Goal: Check status: Check status

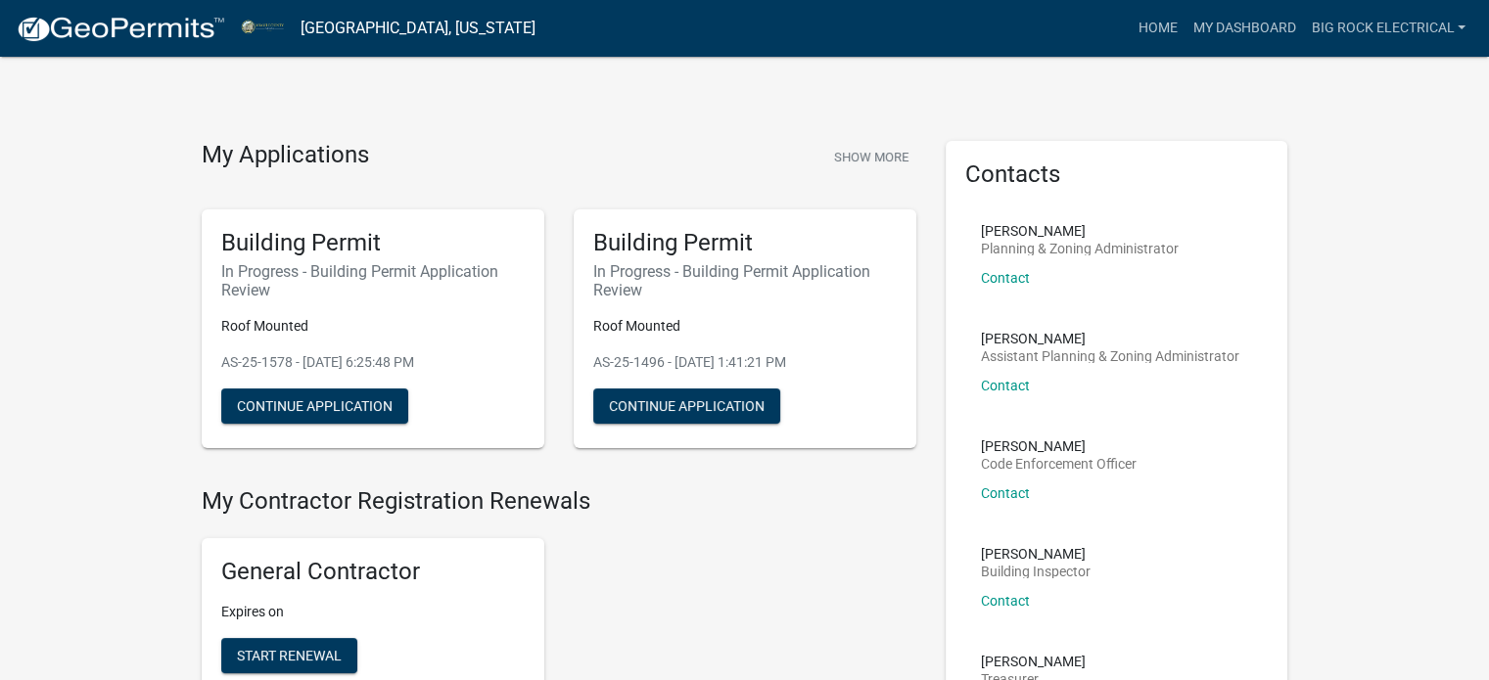
click at [119, 23] on img at bounding box center [120, 29] width 209 height 29
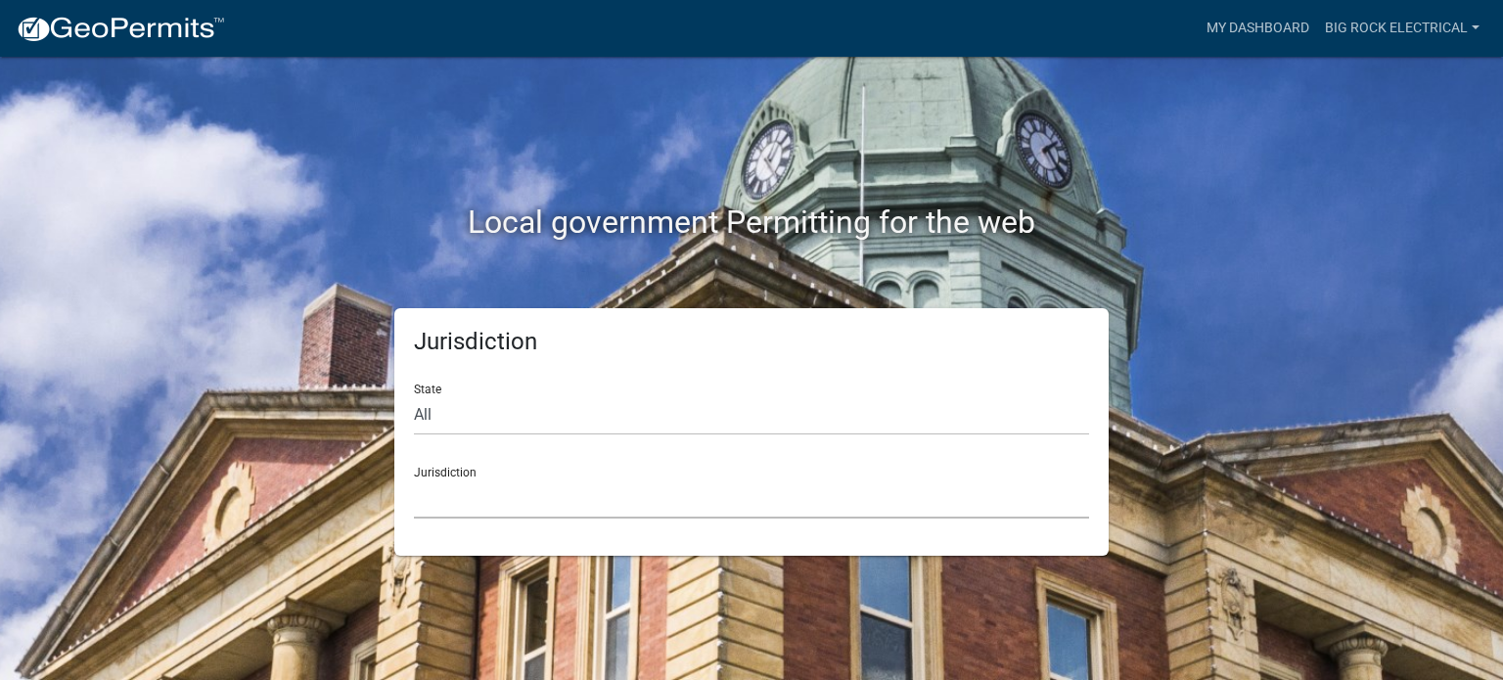
drag, startPoint x: 589, startPoint y: 502, endPoint x: 585, endPoint y: 483, distance: 20.0
click at [589, 502] on select "[GEOGRAPHIC_DATA], [US_STATE] [GEOGRAPHIC_DATA], [US_STATE][PERSON_NAME][GEOGRA…" at bounding box center [751, 499] width 675 height 40
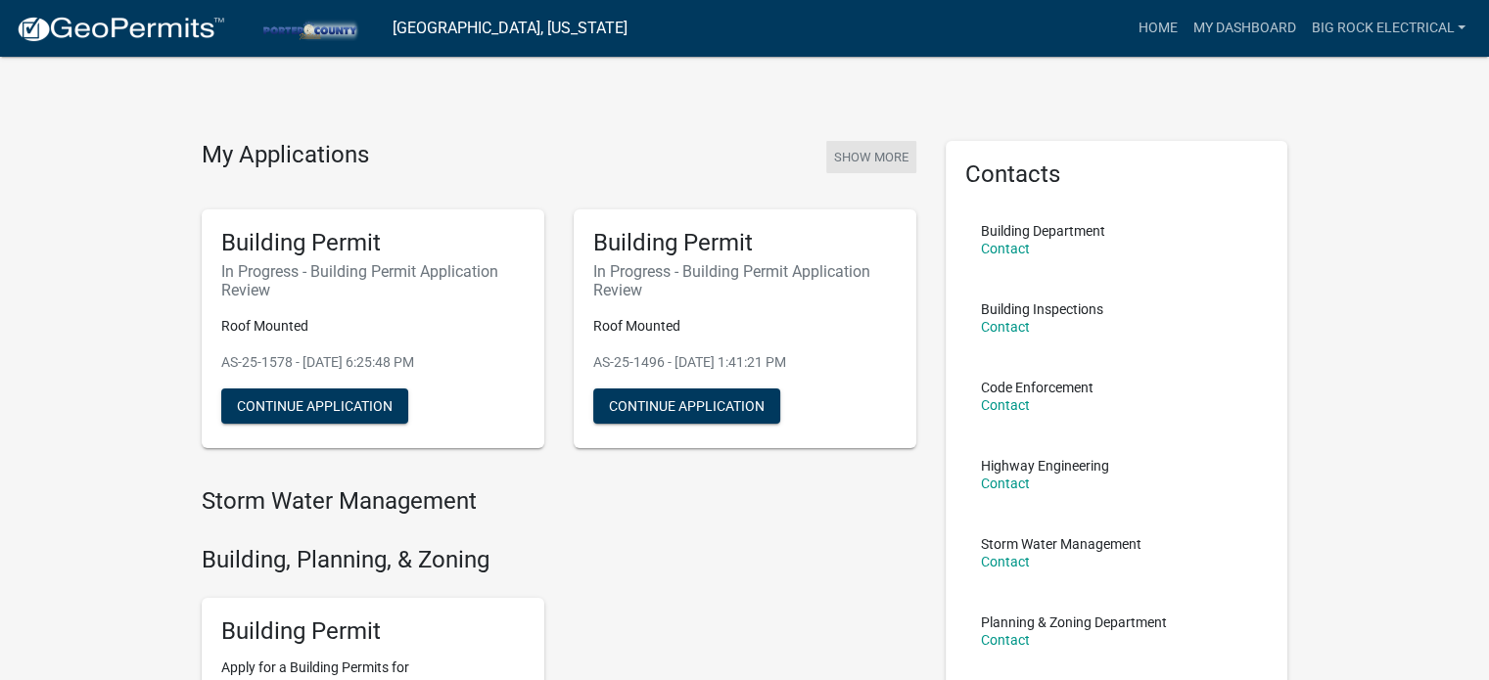
click at [904, 152] on button "Show More" at bounding box center [871, 157] width 90 height 32
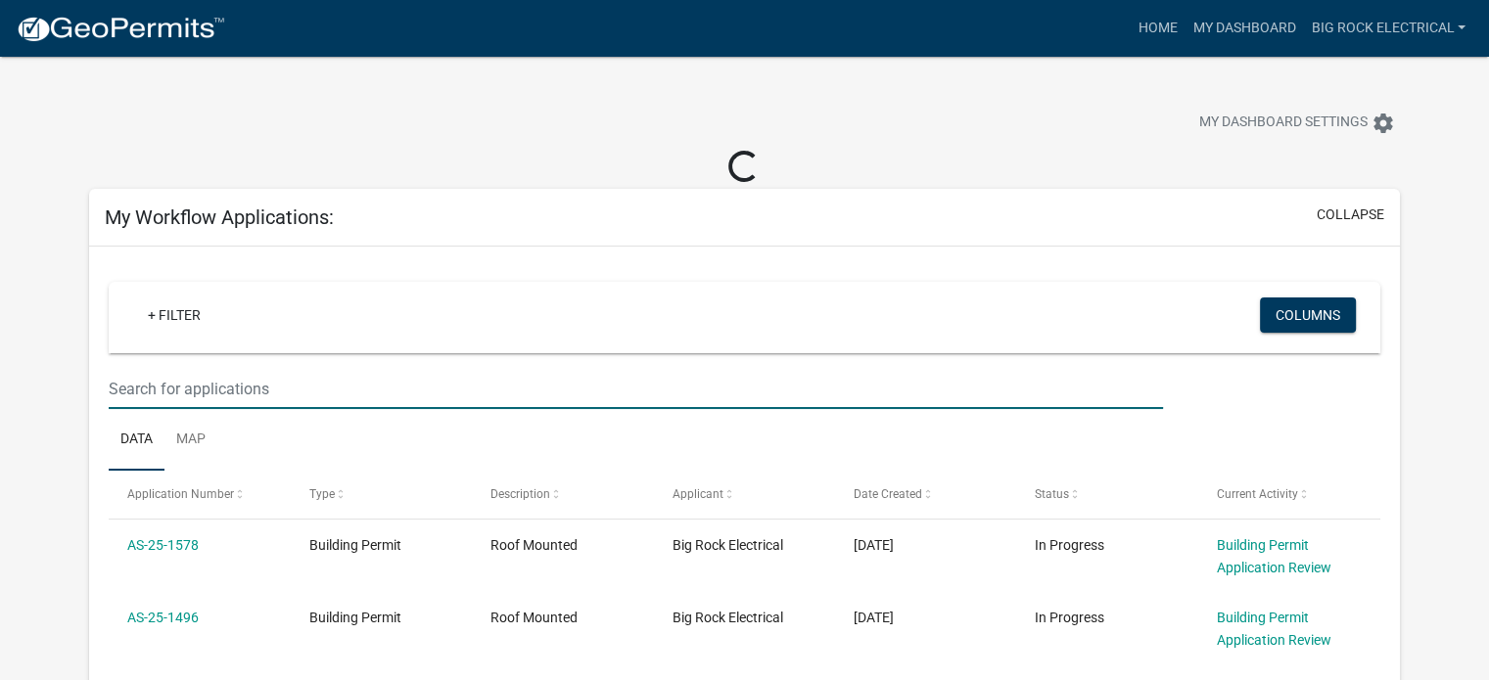
click at [353, 399] on input "text" at bounding box center [636, 389] width 1054 height 40
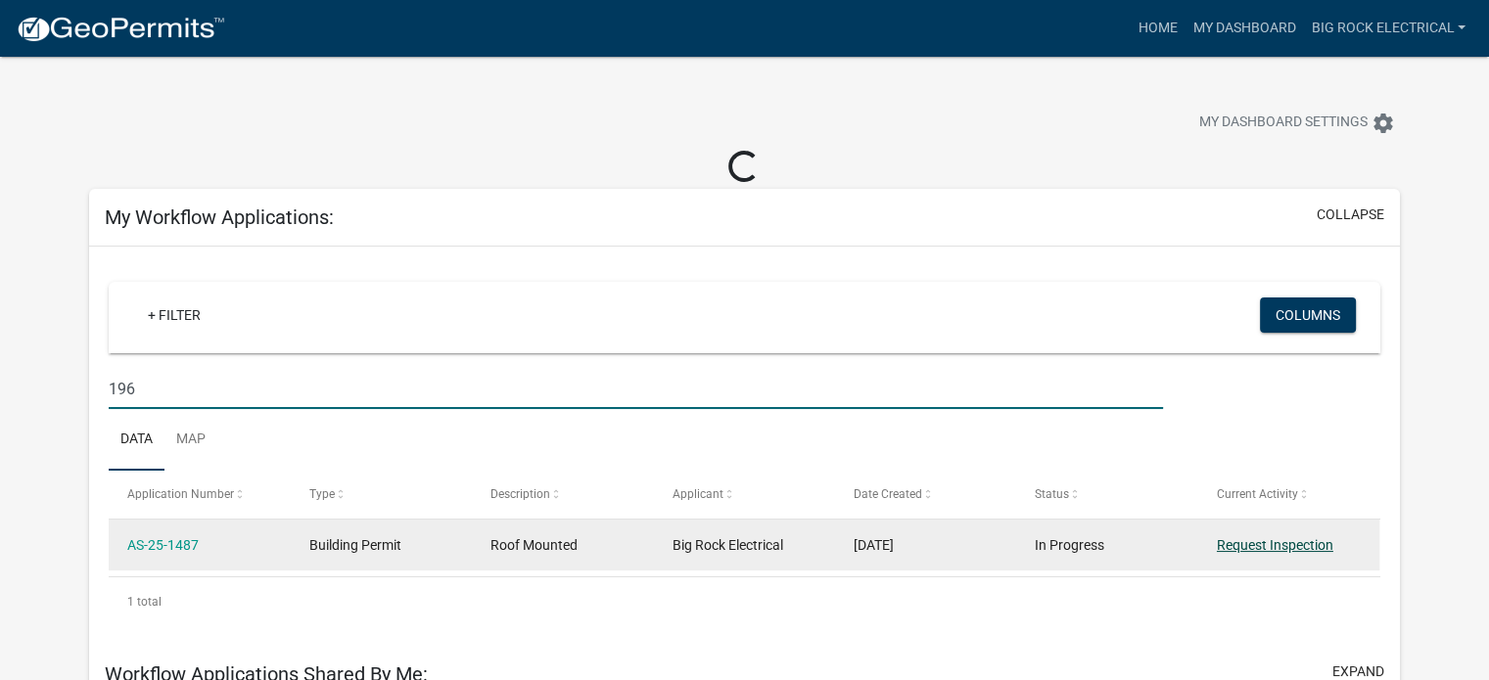
type input "196"
click at [1285, 543] on link "Request Inspection" at bounding box center [1275, 545] width 116 height 16
